Goal: Task Accomplishment & Management: Manage account settings

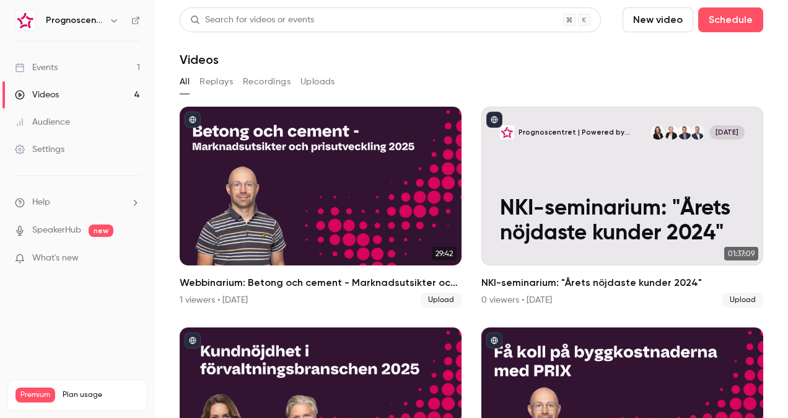
scroll to position [22, 0]
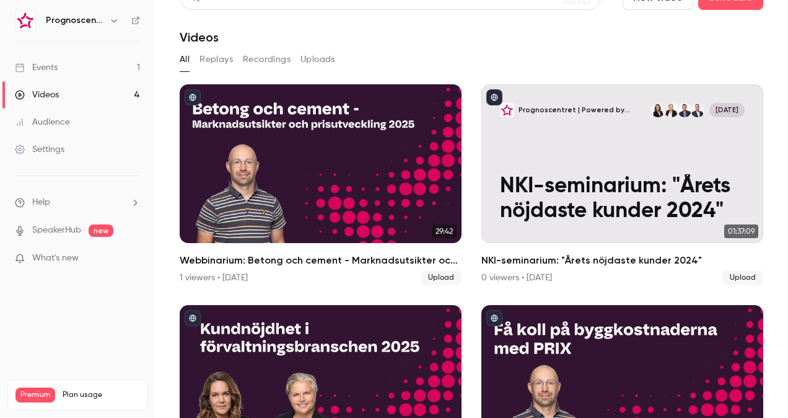
drag, startPoint x: 0, startPoint y: 0, endPoint x: 92, endPoint y: 69, distance: 114.7
click at [92, 69] on link "Events 1" at bounding box center [77, 67] width 155 height 27
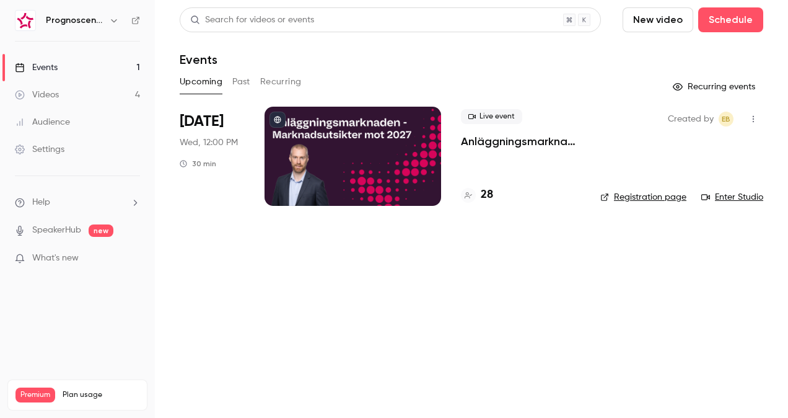
click at [401, 156] on div at bounding box center [353, 156] width 177 height 99
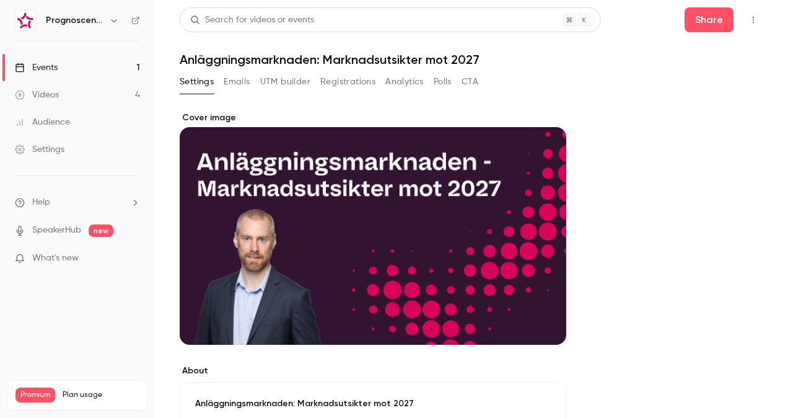
click at [239, 84] on button "Emails" at bounding box center [237, 82] width 26 height 20
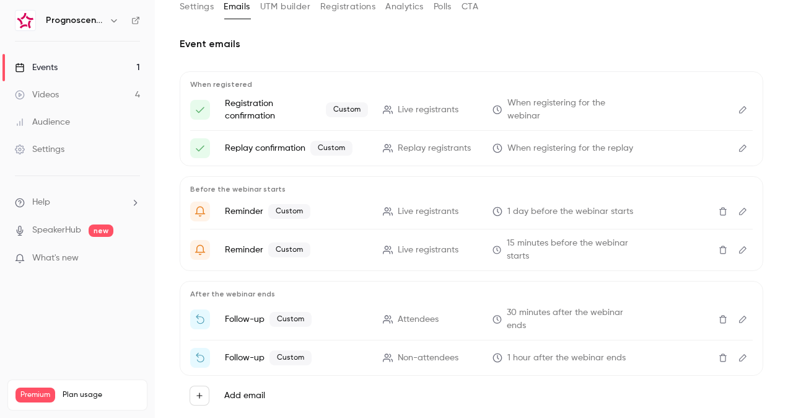
scroll to position [79, 0]
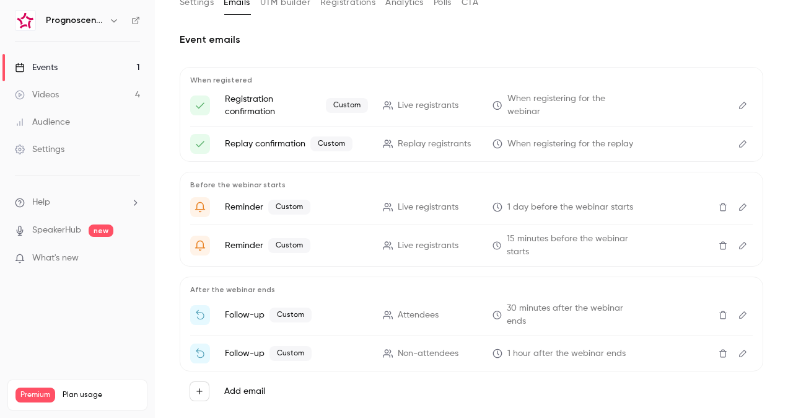
click at [348, 10] on button "Registrations" at bounding box center [347, 3] width 55 height 20
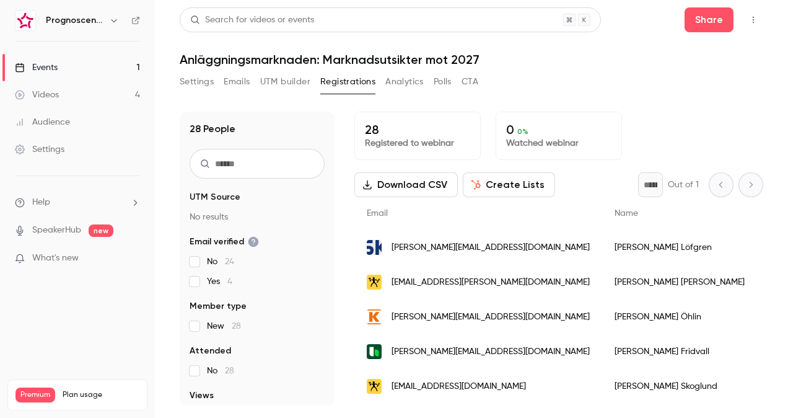
scroll to position [131, 0]
